Goal: Transaction & Acquisition: Purchase product/service

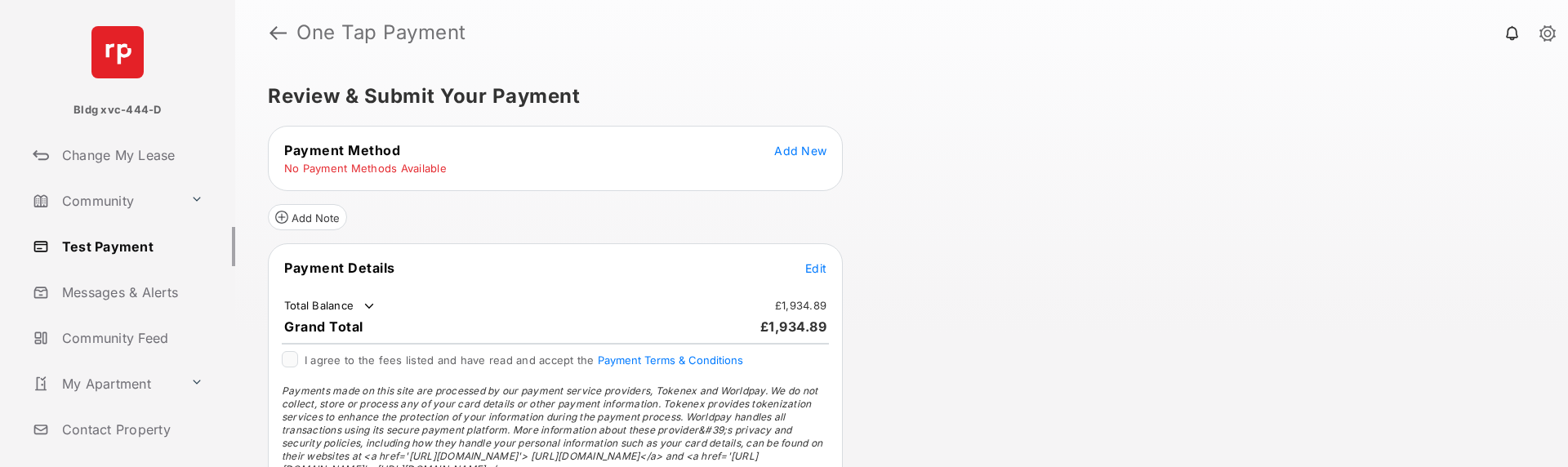
click at [811, 150] on span "Add New" at bounding box center [801, 150] width 52 height 14
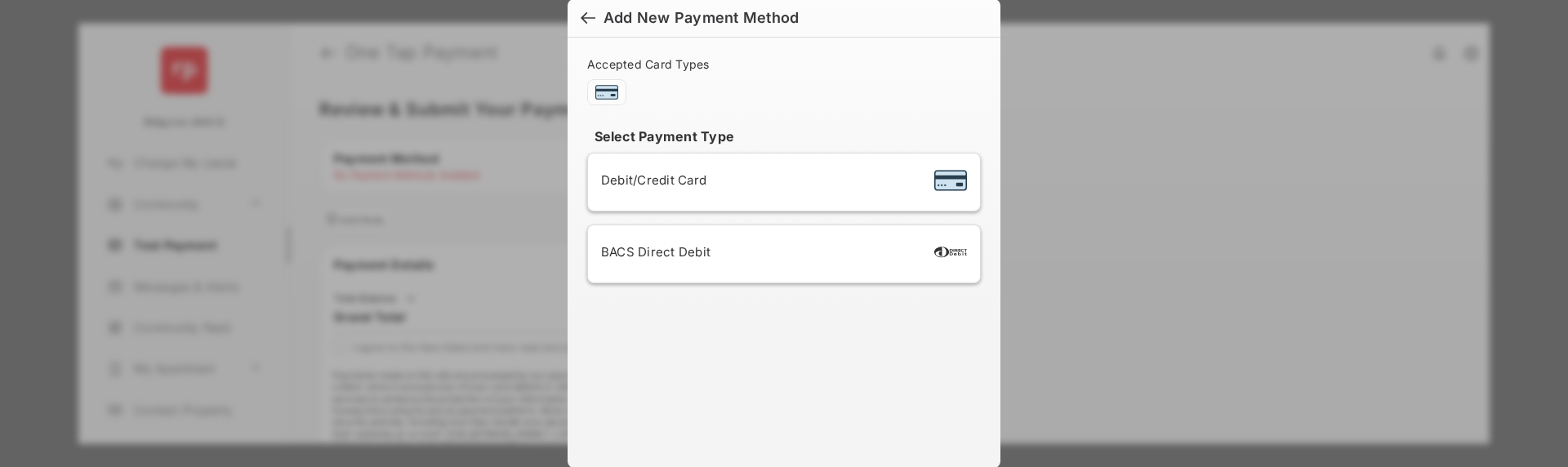
click at [775, 184] on div "Debit/Credit Card" at bounding box center [784, 182] width 366 height 31
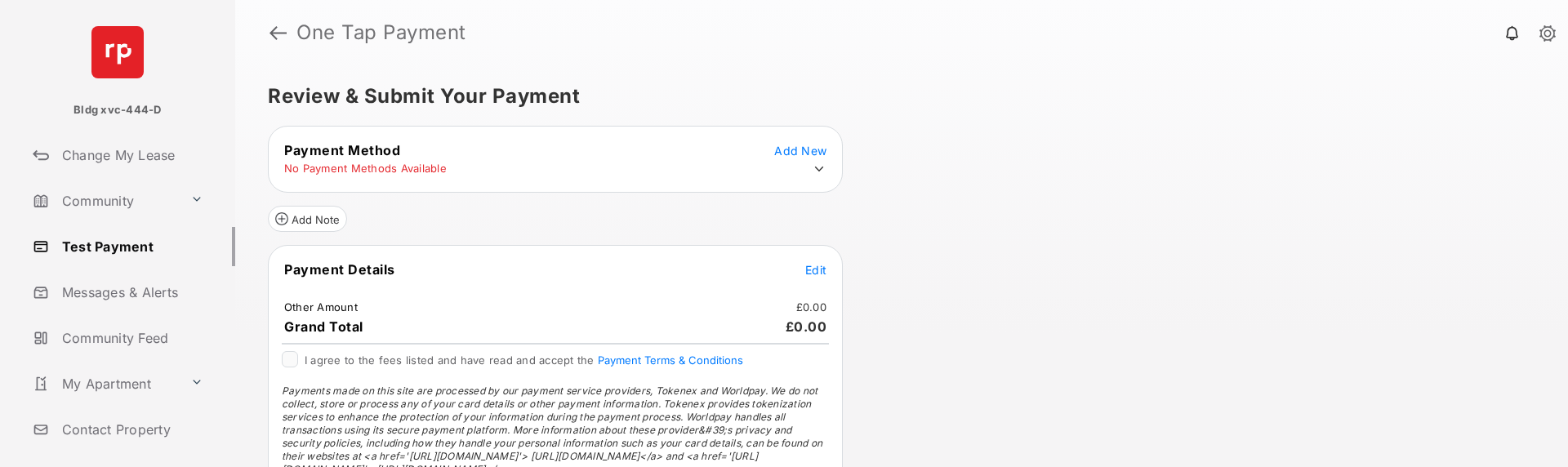
click at [817, 170] on icon at bounding box center [819, 169] width 14 height 14
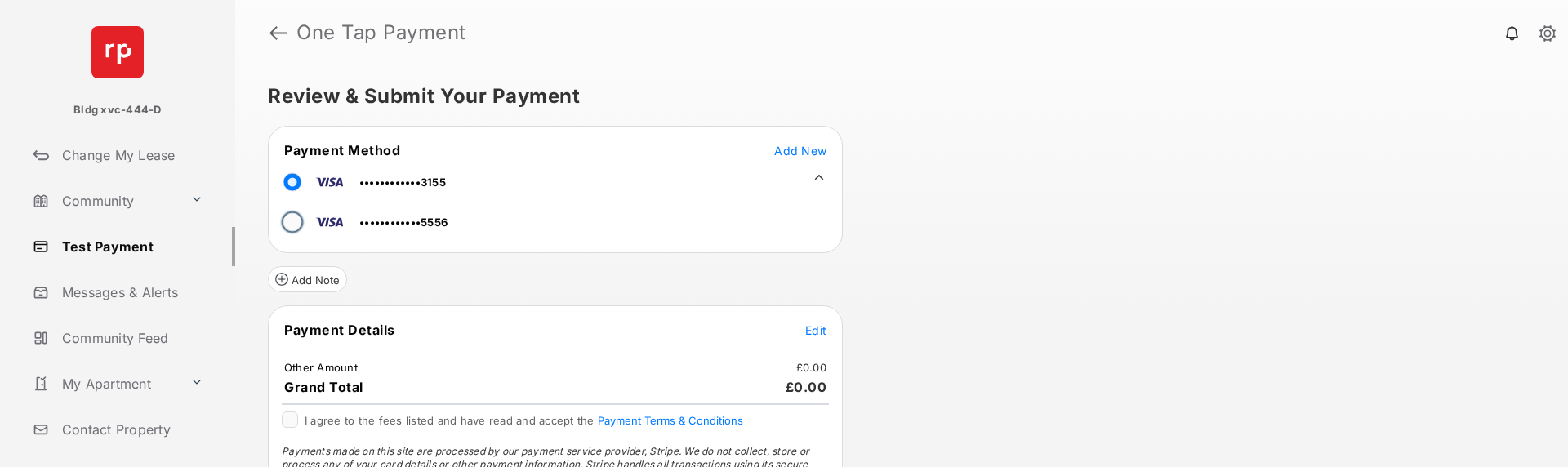
click at [282, 216] on tr "••••••••••••5556" at bounding box center [514, 219] width 487 height 37
click at [813, 330] on span "Edit" at bounding box center [816, 330] width 22 height 14
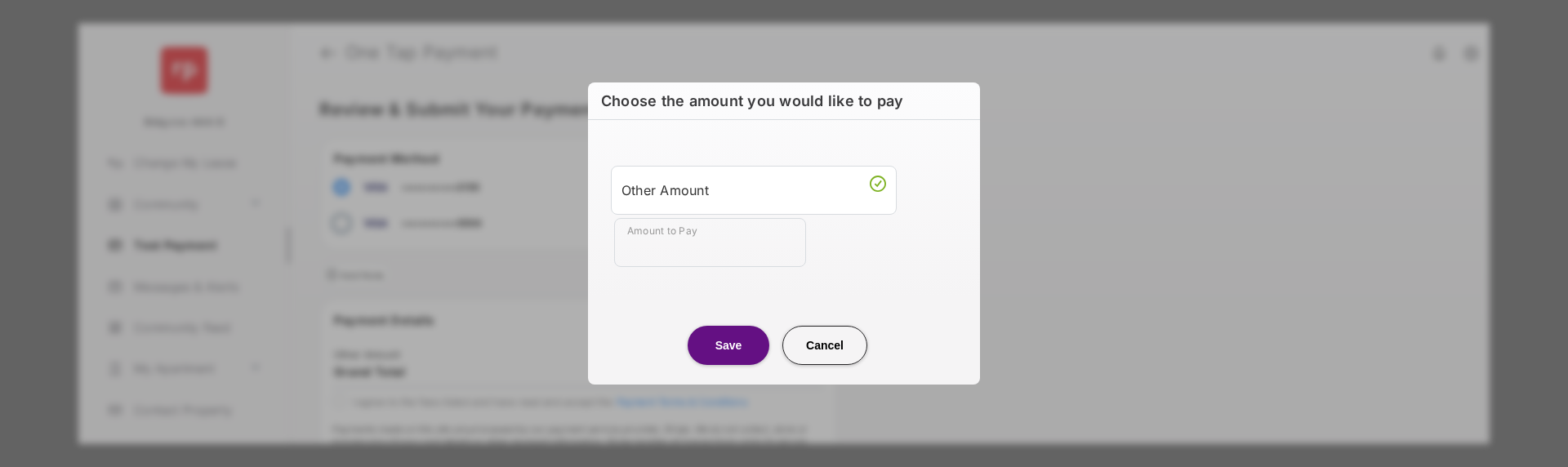
click at [820, 342] on button "Cancel" at bounding box center [825, 344] width 85 height 39
type input "**"
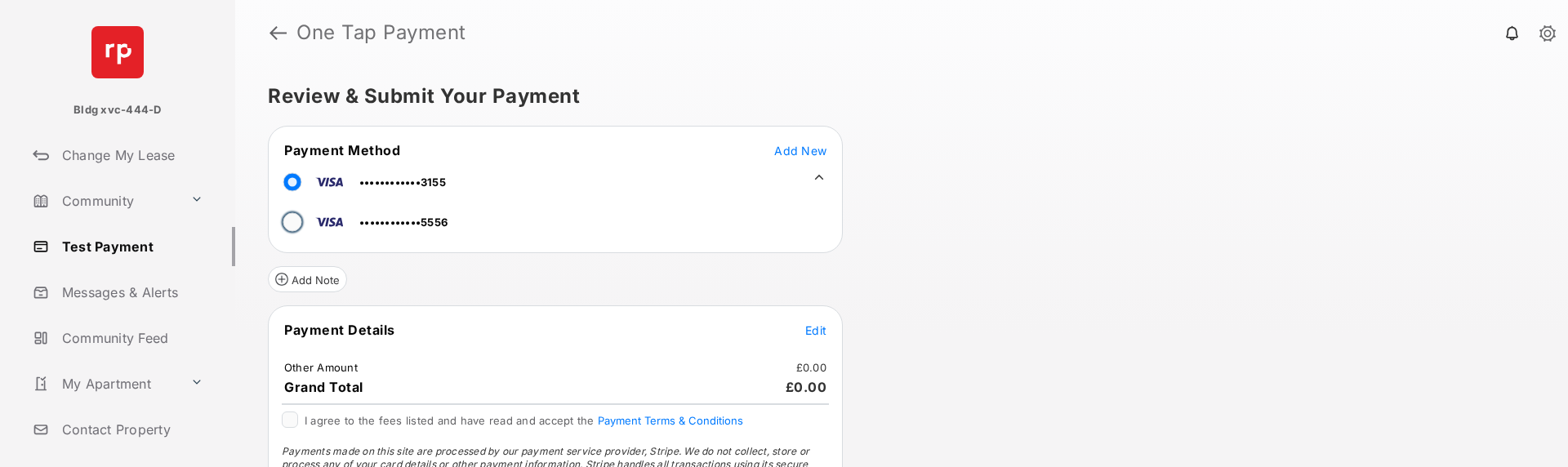
click at [1068, 298] on div "Review & Submit Your Payment Payment Method Add New ••••••••••••3155 ••••••••••…" at bounding box center [902, 266] width 1333 height 402
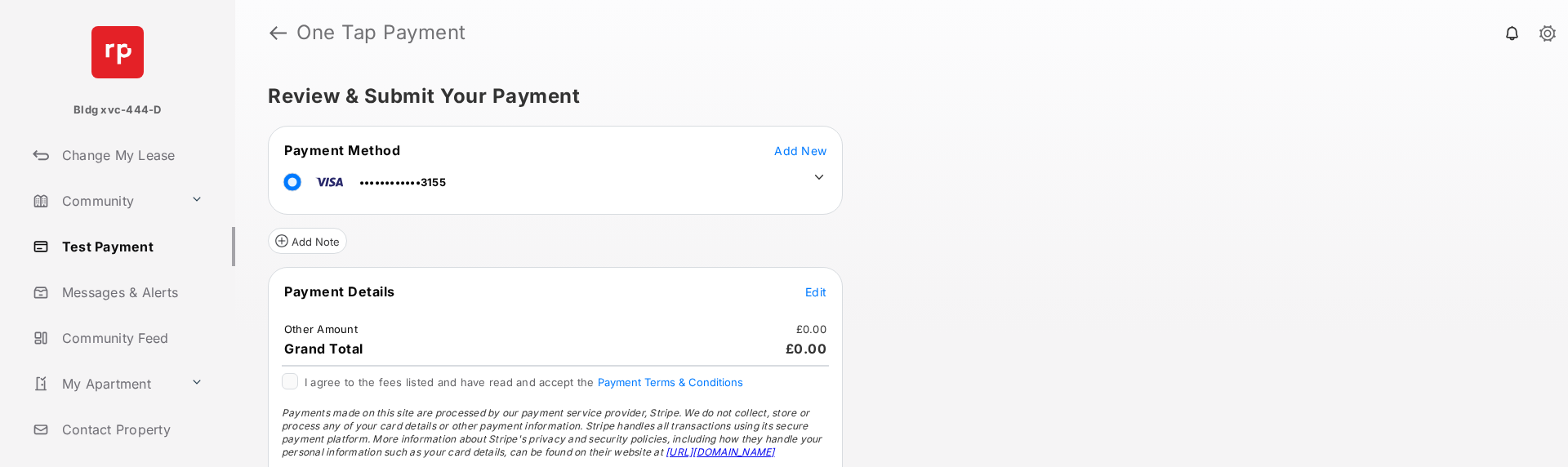
click at [819, 176] on icon at bounding box center [819, 177] width 14 height 14
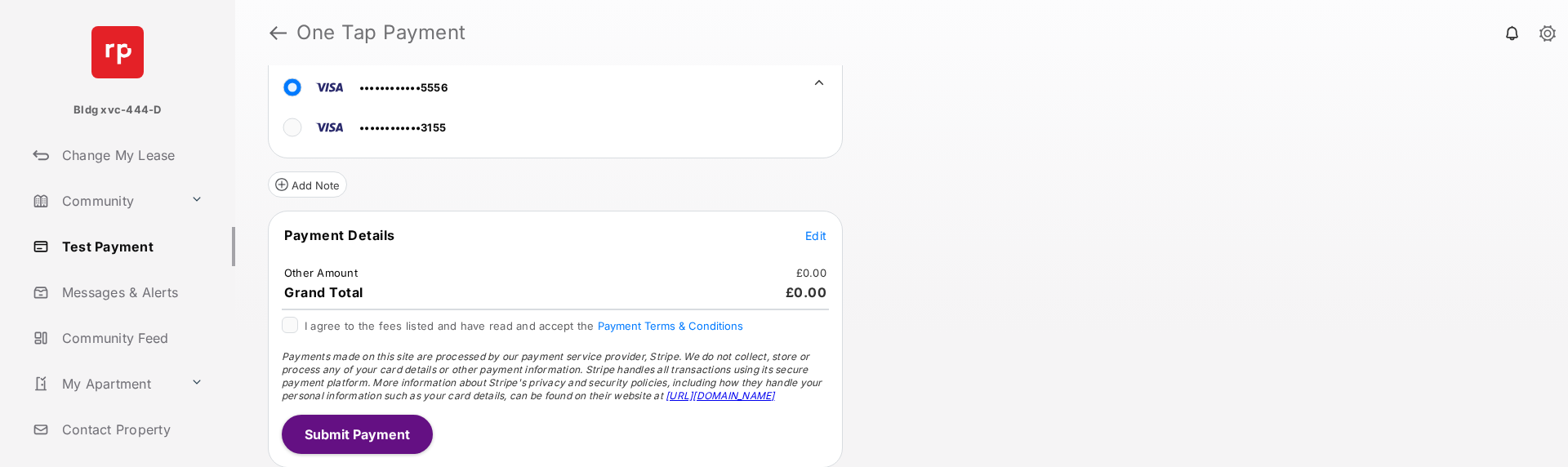
scroll to position [97, 0]
click at [811, 232] on span "Edit" at bounding box center [816, 233] width 22 height 14
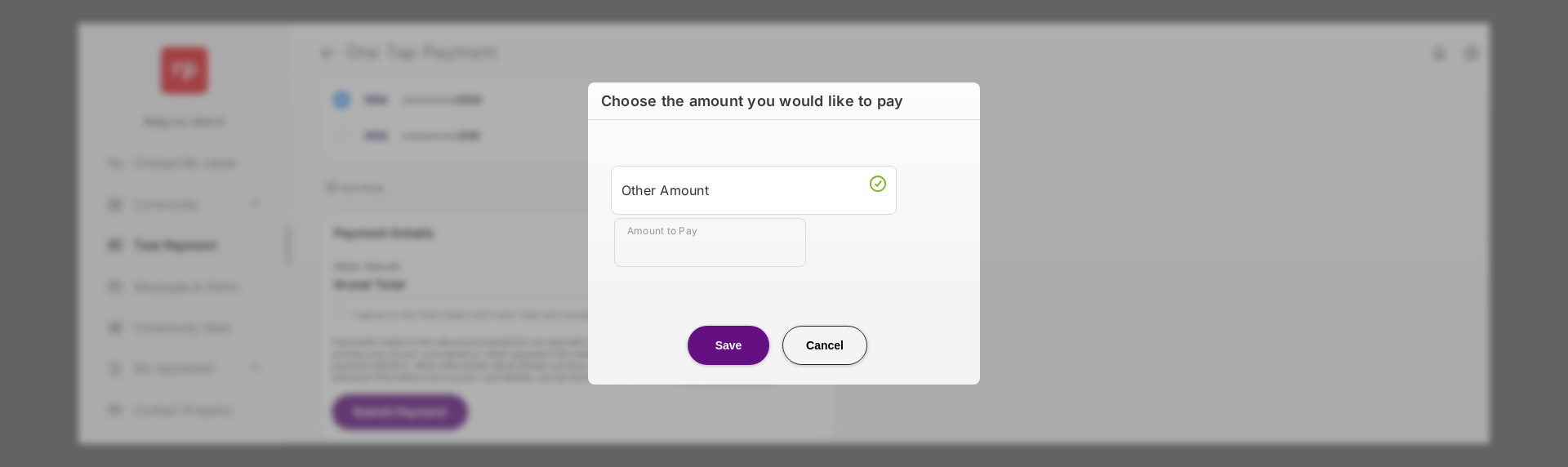
click at [695, 242] on input "Amount to Pay" at bounding box center [710, 243] width 192 height 49
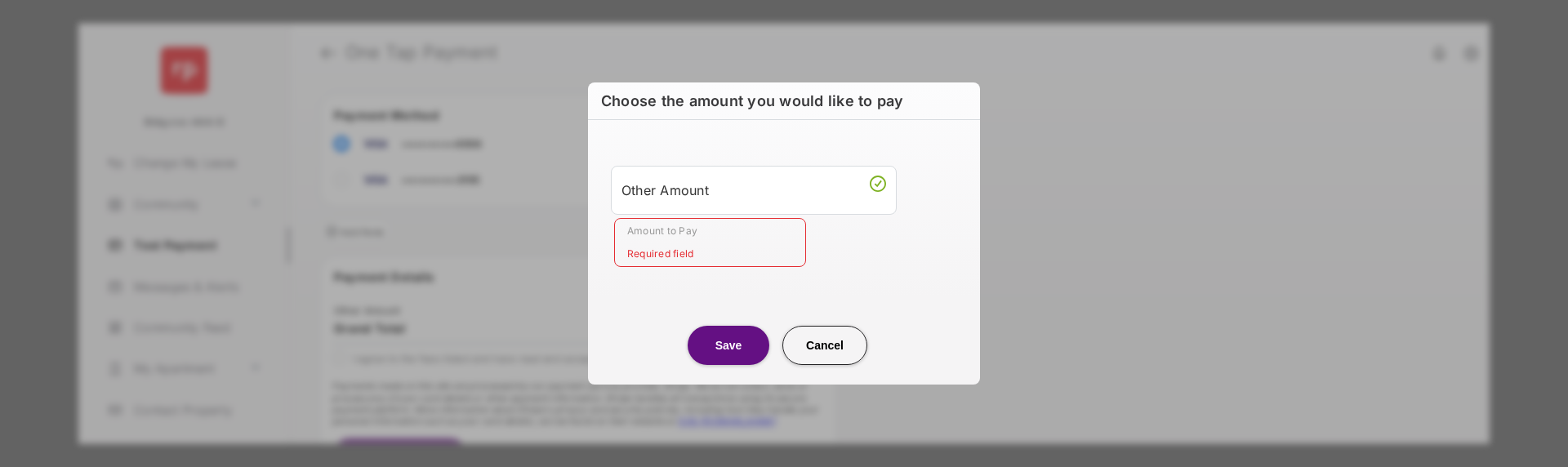
scroll to position [0, 0]
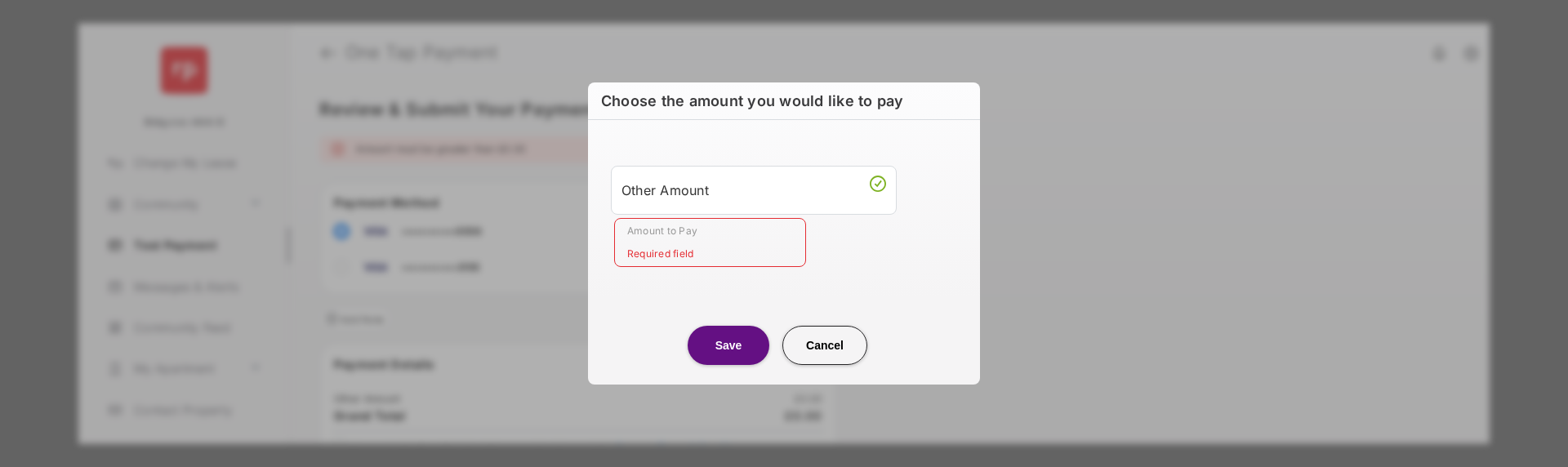
click at [821, 338] on button "Cancel" at bounding box center [825, 344] width 85 height 39
type input "**"
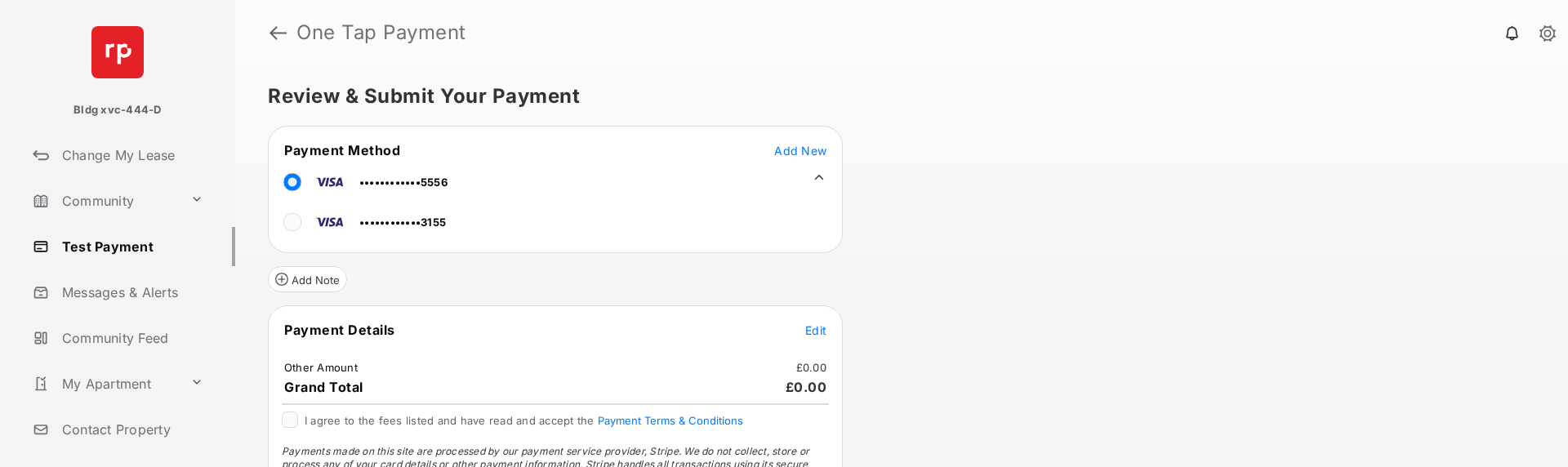
click at [819, 329] on span "Edit" at bounding box center [816, 330] width 22 height 14
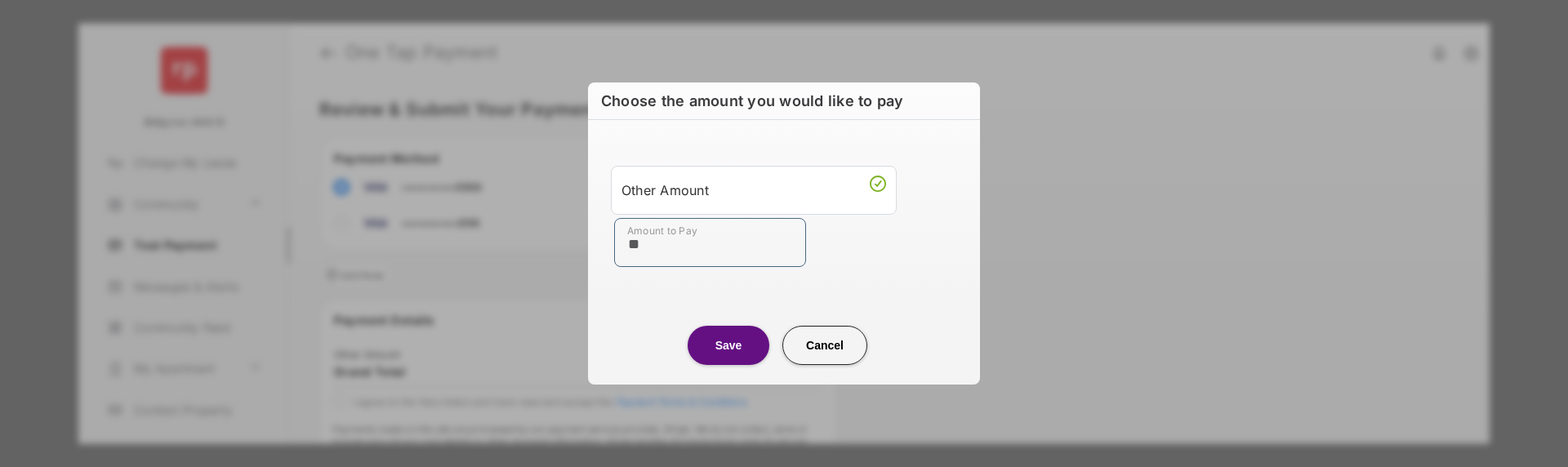
click at [739, 250] on input "**" at bounding box center [710, 243] width 192 height 49
type input "**"
click at [720, 341] on button "Save" at bounding box center [729, 344] width 82 height 39
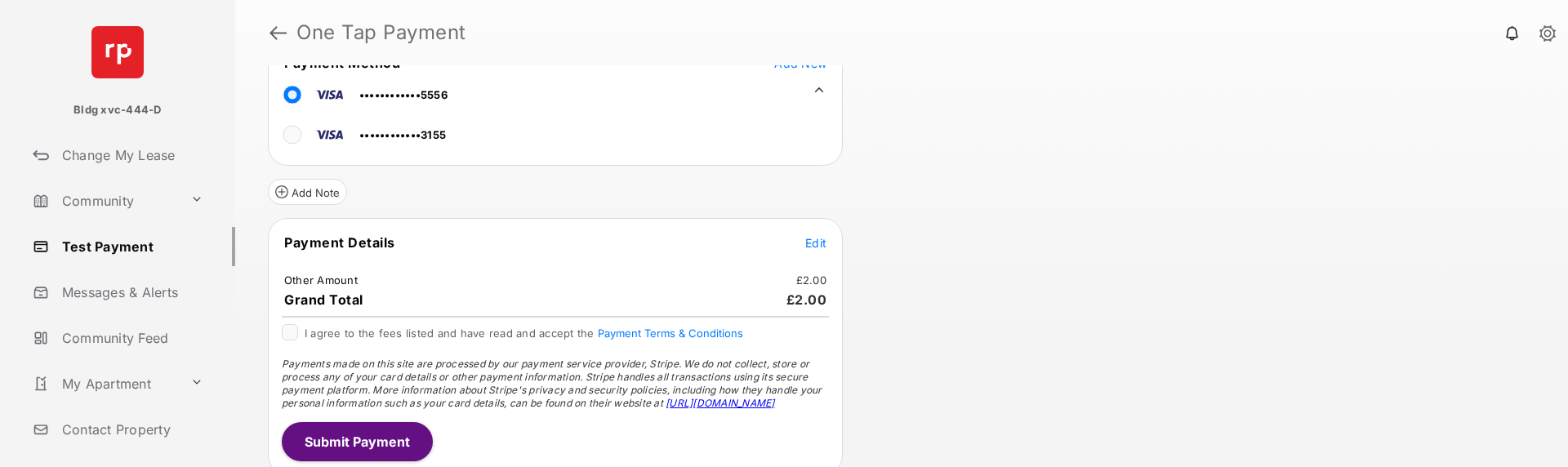
scroll to position [97, 0]
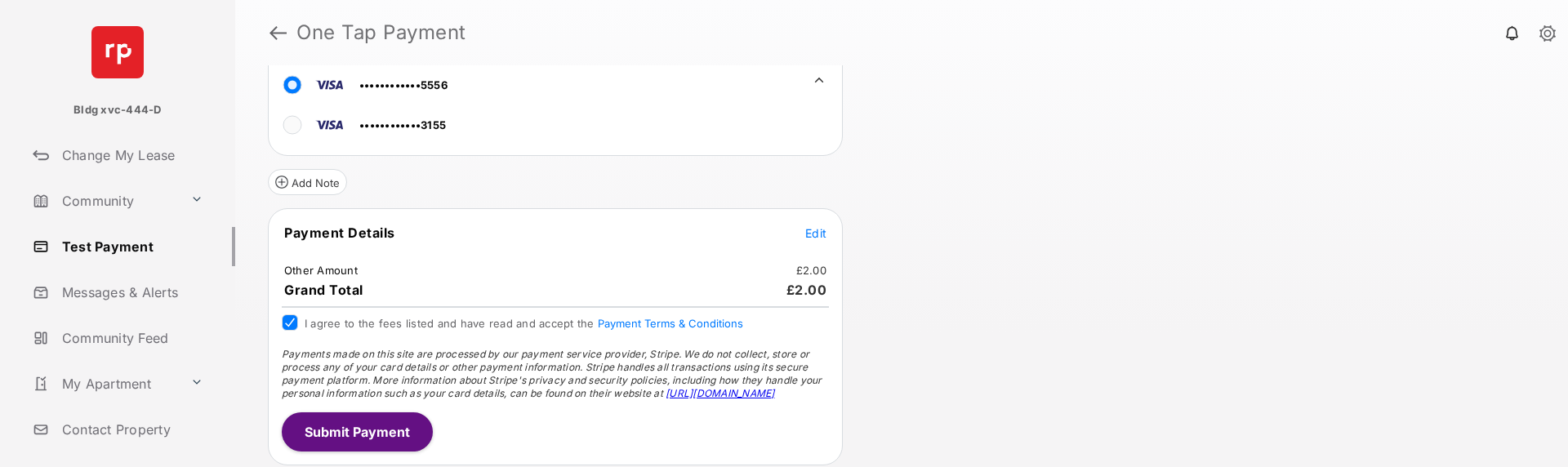
click at [322, 426] on button "Submit Payment" at bounding box center [357, 431] width 151 height 39
